Goal: Download file/media

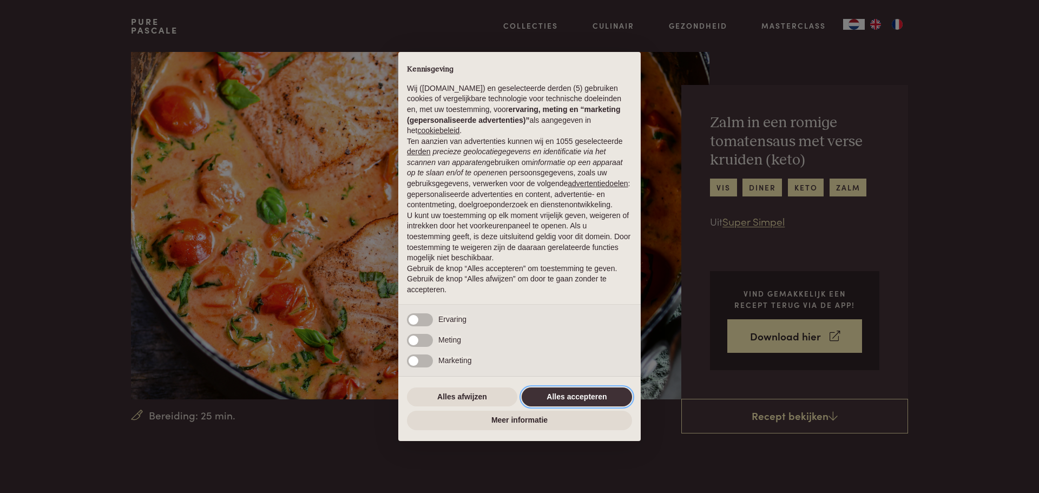
click at [589, 392] on button "Alles accepteren" at bounding box center [577, 396] width 110 height 19
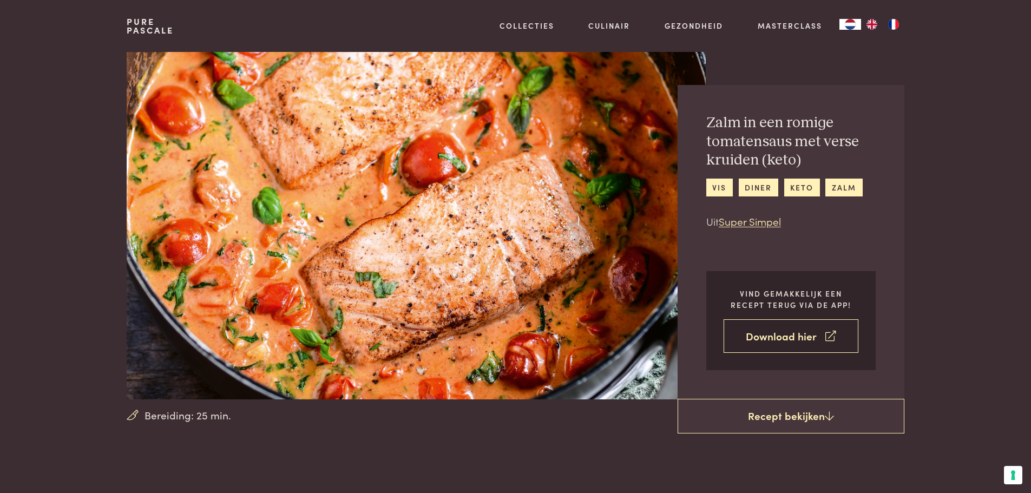
click at [768, 335] on link "Download hier" at bounding box center [791, 336] width 135 height 34
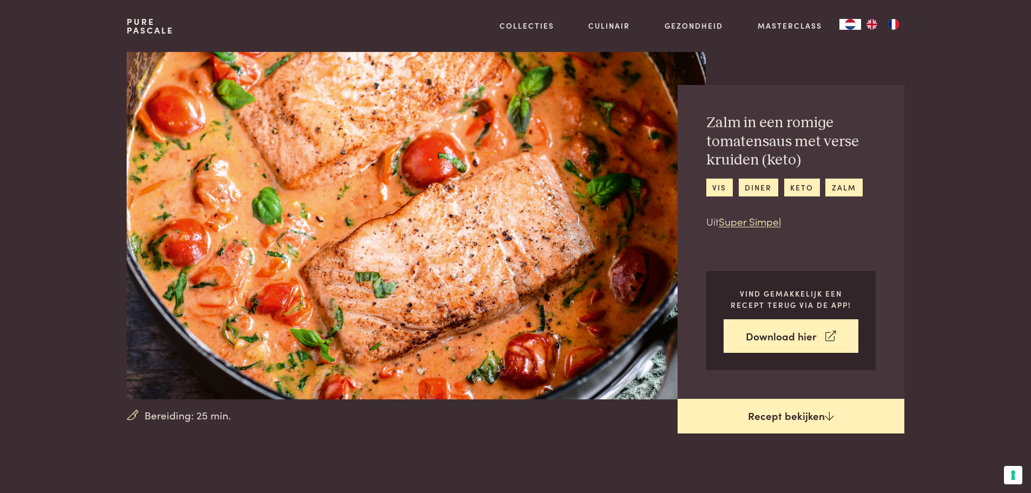
click at [782, 420] on link "Recept bekijken" at bounding box center [791, 416] width 227 height 35
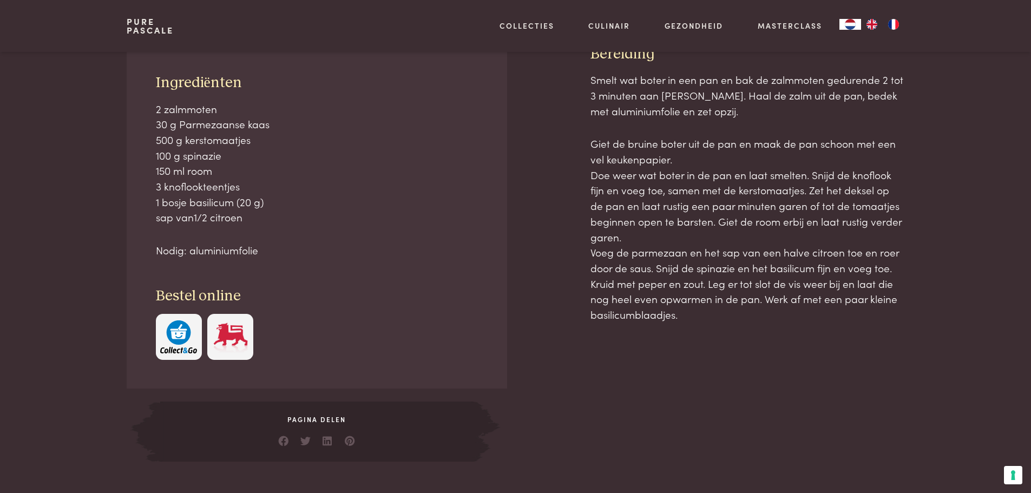
scroll to position [490, 0]
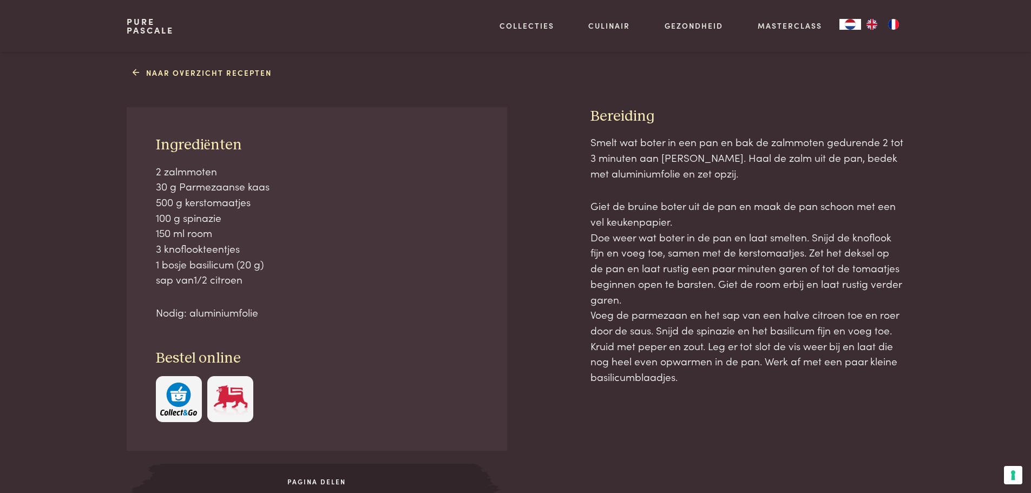
scroll to position [490, 0]
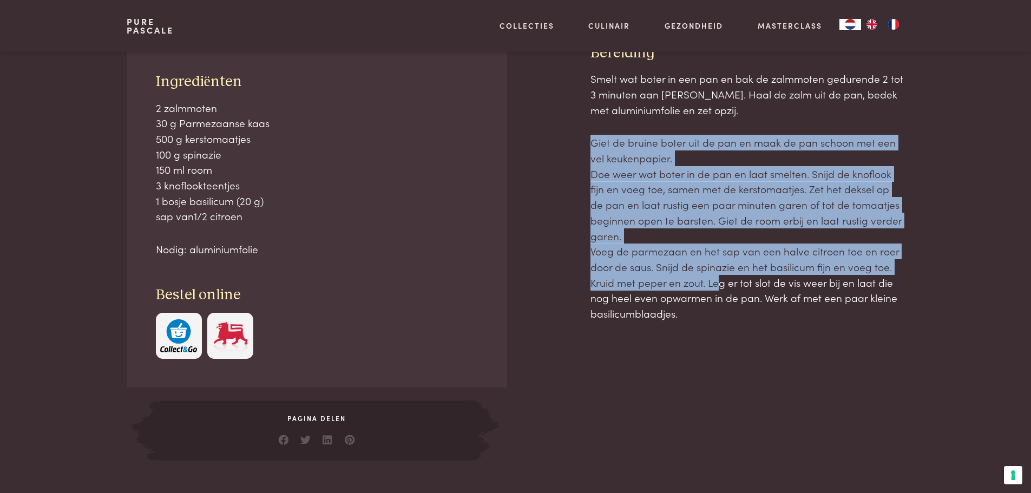
drag, startPoint x: 588, startPoint y: 143, endPoint x: 713, endPoint y: 278, distance: 184.2
click at [713, 278] on div "Ingrediënten 2 zalmmoten 30 g Parmezaanse kaas 500 g kerstomaatjes 100 g spinaz…" at bounding box center [515, 252] width 777 height 417
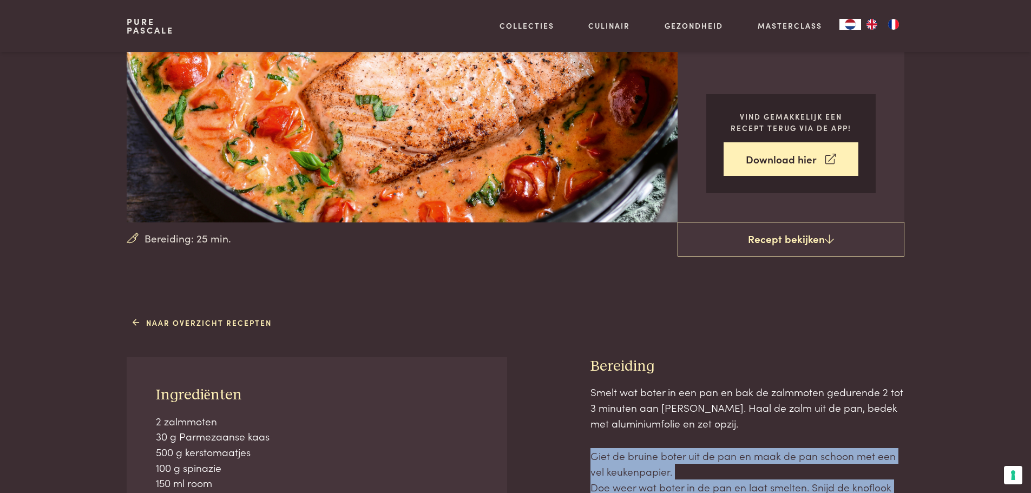
scroll to position [325, 0]
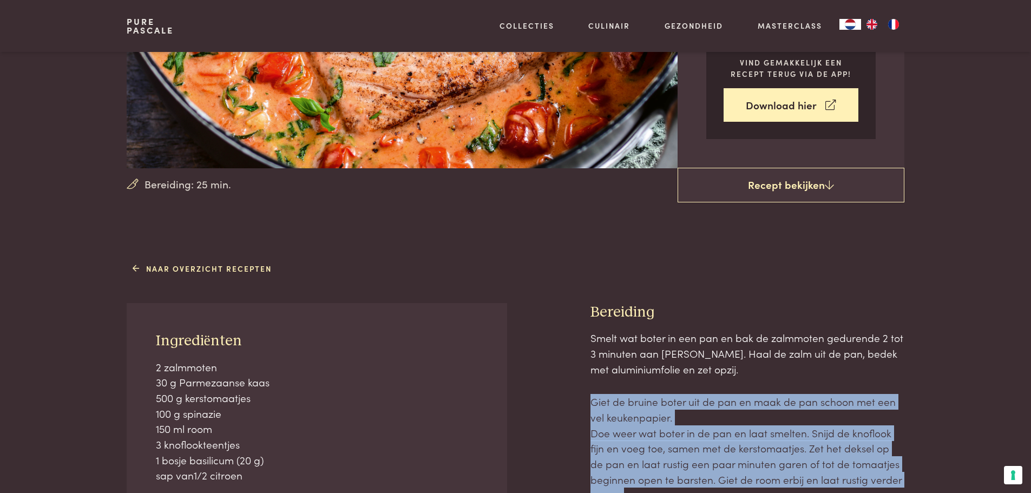
scroll to position [382, 0]
